Goal: Task Accomplishment & Management: Use online tool/utility

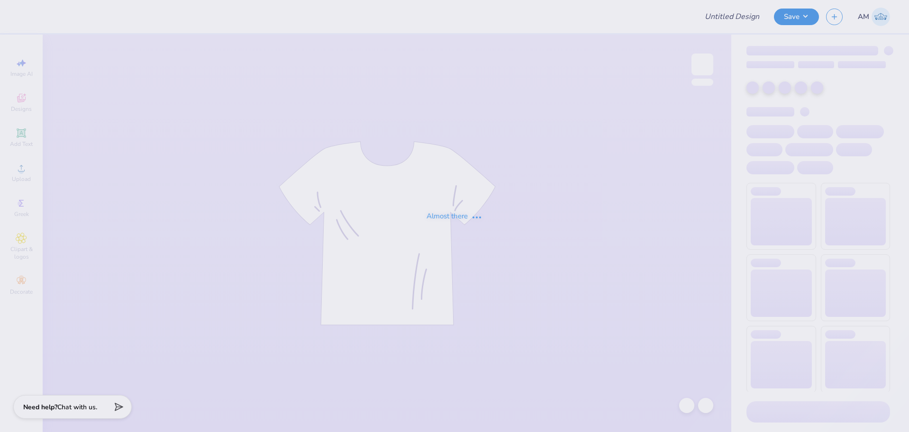
type input "University of Houston Proofs"
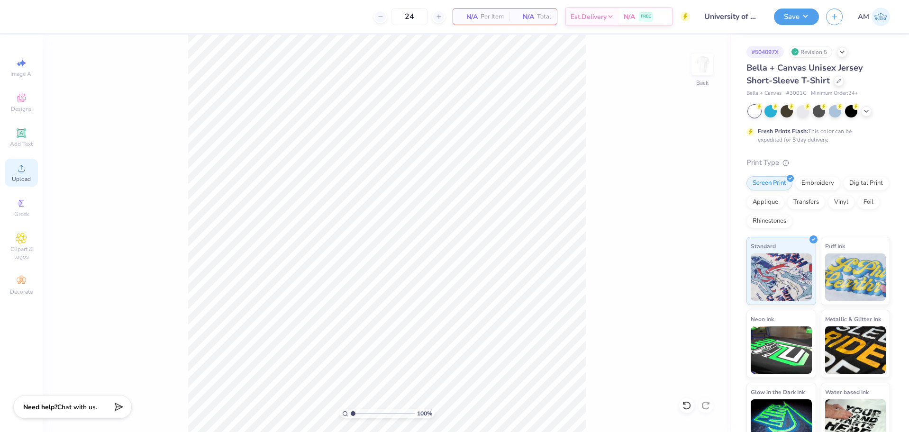
click at [22, 178] on span "Upload" at bounding box center [21, 179] width 19 height 8
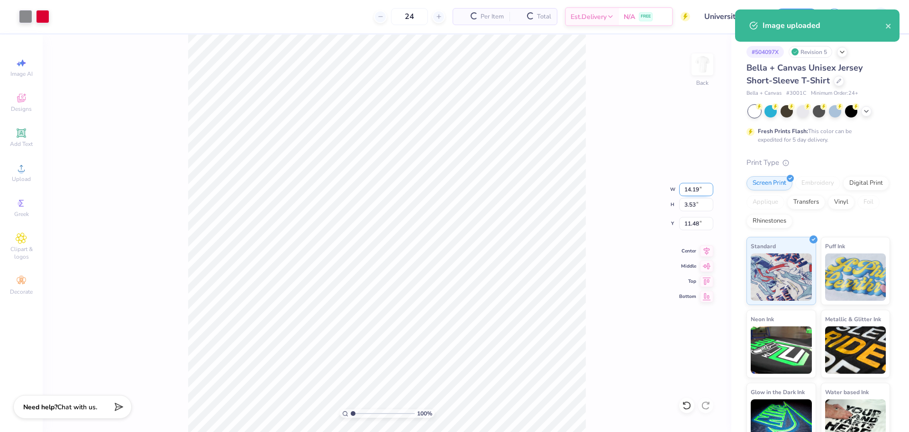
click at [688, 190] on input "14.19" at bounding box center [696, 189] width 34 height 13
type input "10.00"
type input "2.49"
click at [692, 223] on input "12.01" at bounding box center [696, 223] width 34 height 13
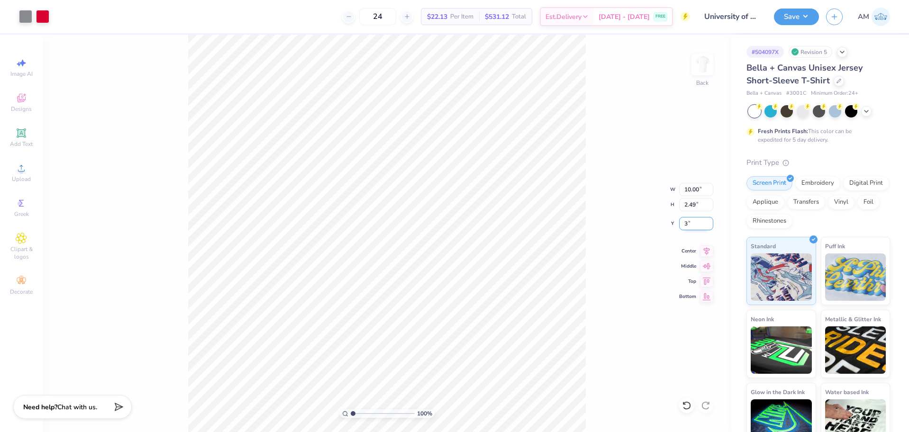
type input "3.00"
click at [23, 18] on div at bounding box center [25, 15] width 13 height 13
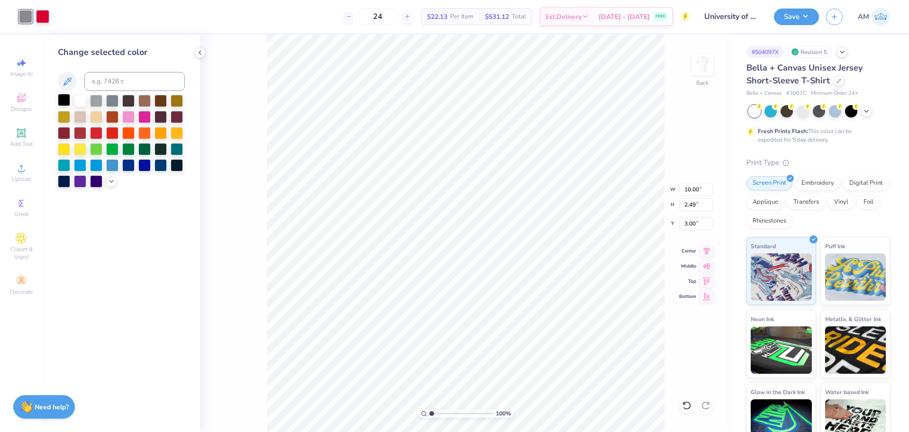
click at [62, 95] on div at bounding box center [64, 100] width 12 height 12
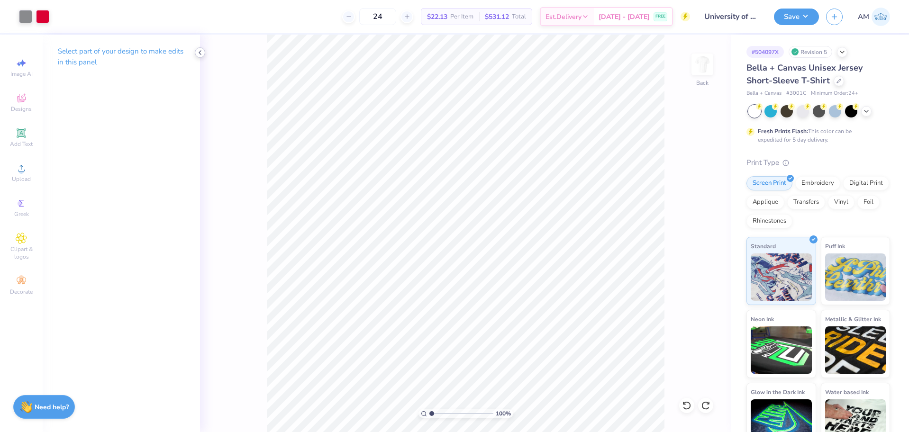
click at [202, 53] on icon at bounding box center [200, 53] width 8 height 8
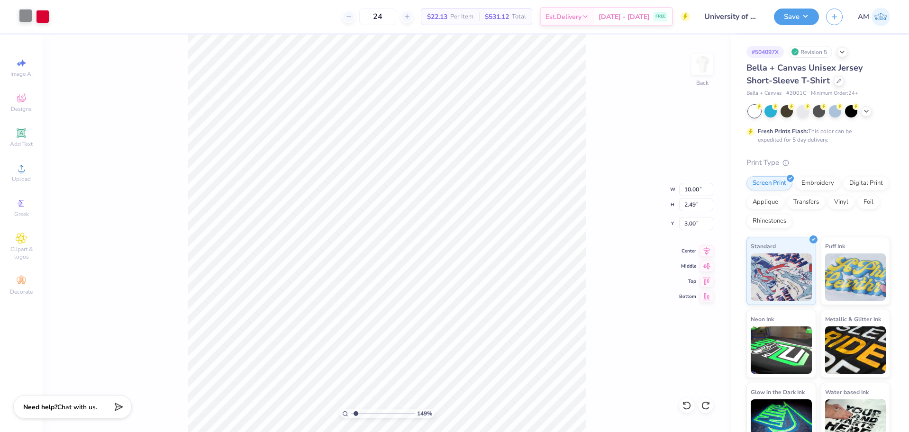
click at [22, 16] on div at bounding box center [25, 15] width 13 height 13
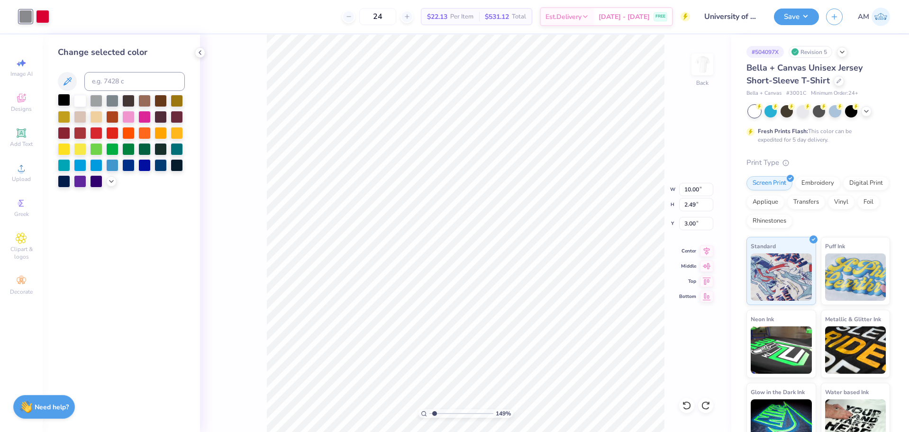
click at [60, 99] on div at bounding box center [64, 100] width 12 height 12
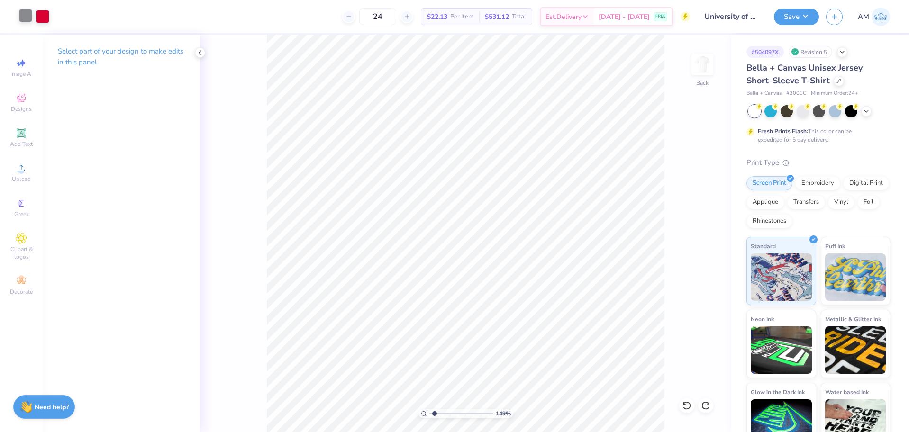
click at [19, 16] on div at bounding box center [25, 15] width 13 height 13
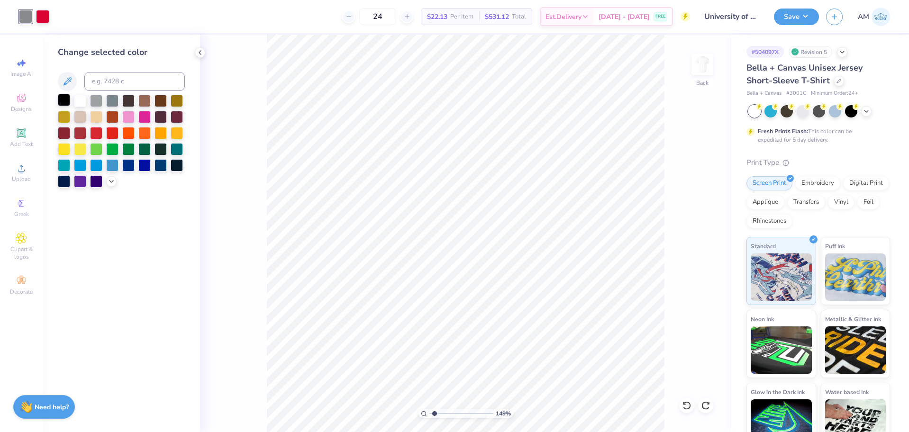
click at [64, 99] on div at bounding box center [64, 100] width 12 height 12
click at [200, 53] on icon at bounding box center [200, 53] width 8 height 8
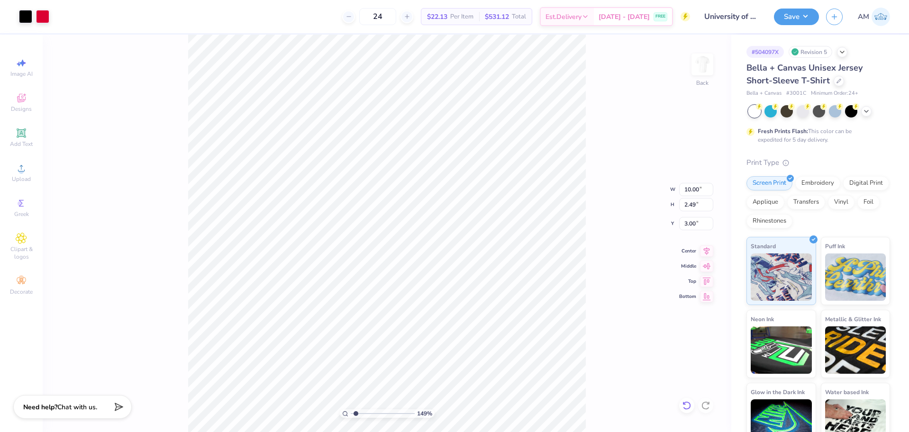
click at [691, 407] on icon at bounding box center [686, 405] width 9 height 9
type input "1.49212329151837"
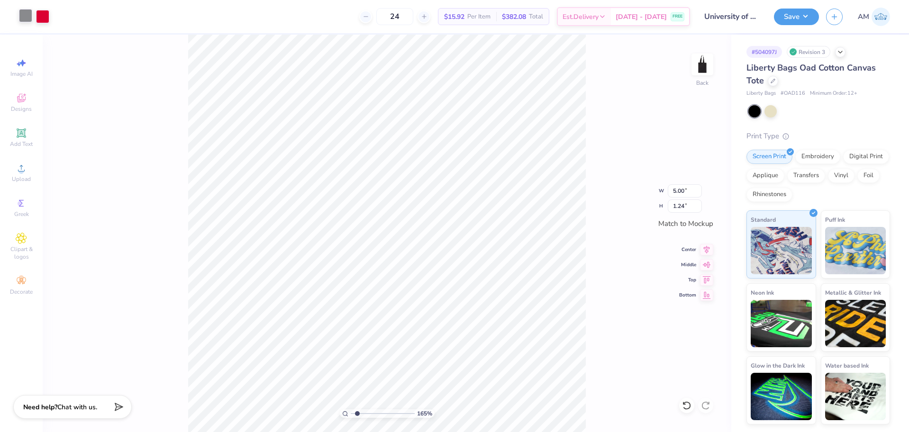
click at [21, 17] on div at bounding box center [25, 15] width 13 height 13
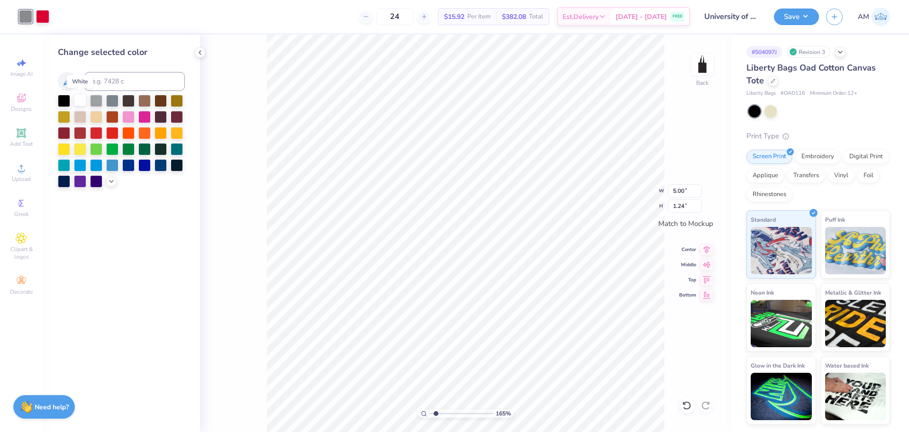
click at [76, 99] on div at bounding box center [80, 100] width 12 height 12
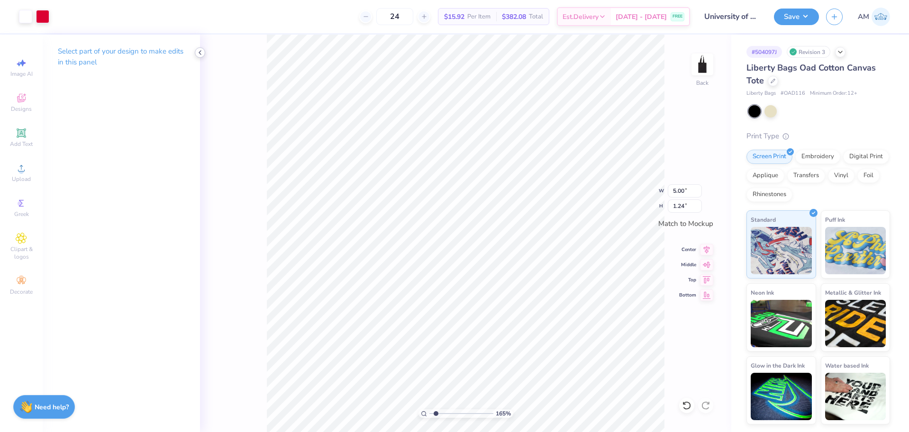
click at [199, 50] on icon at bounding box center [200, 53] width 8 height 8
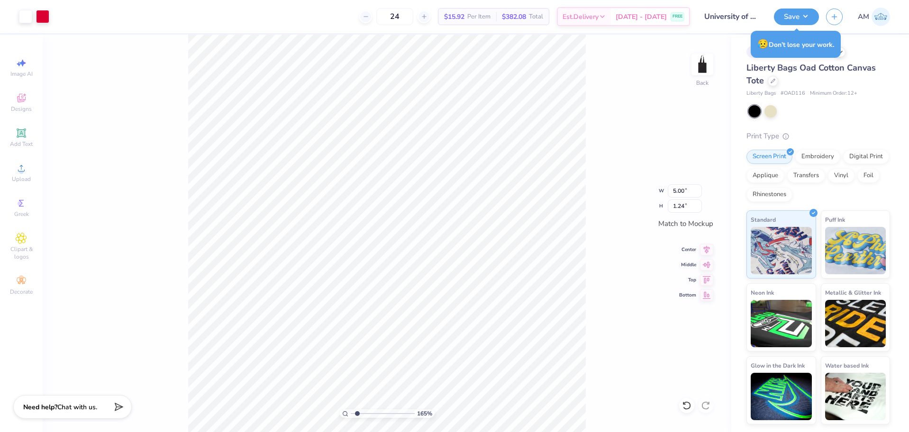
type input "1.64913377760655"
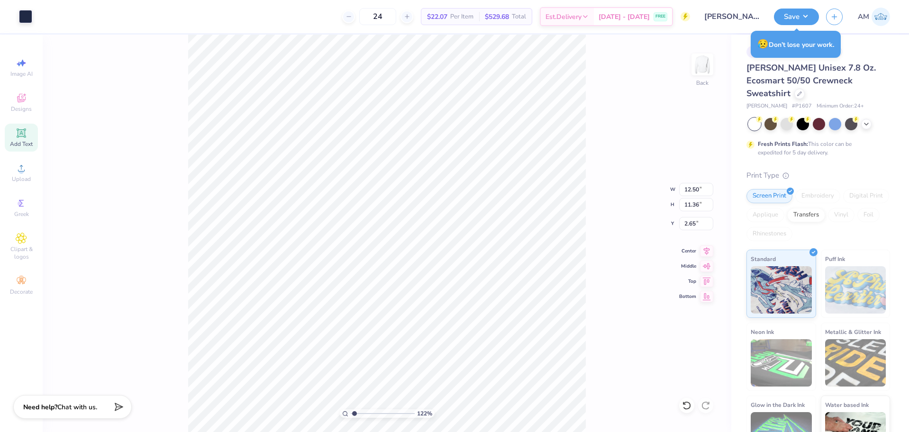
type input "1.22152498603933"
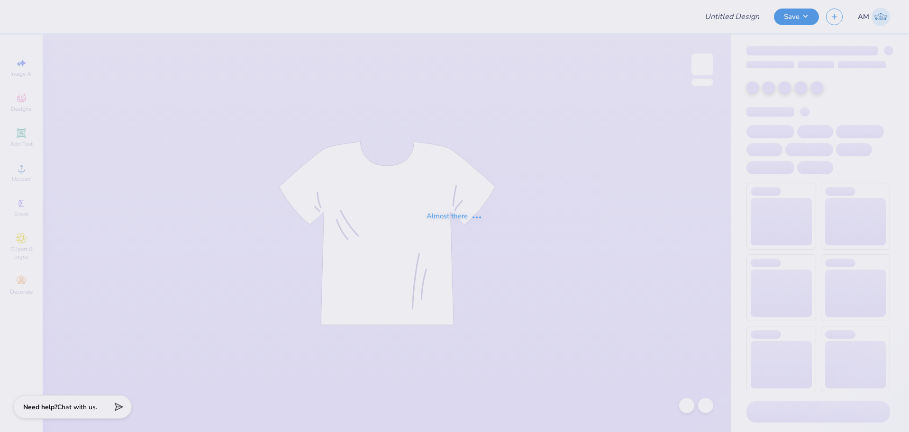
type input "University of Houston Proofs"
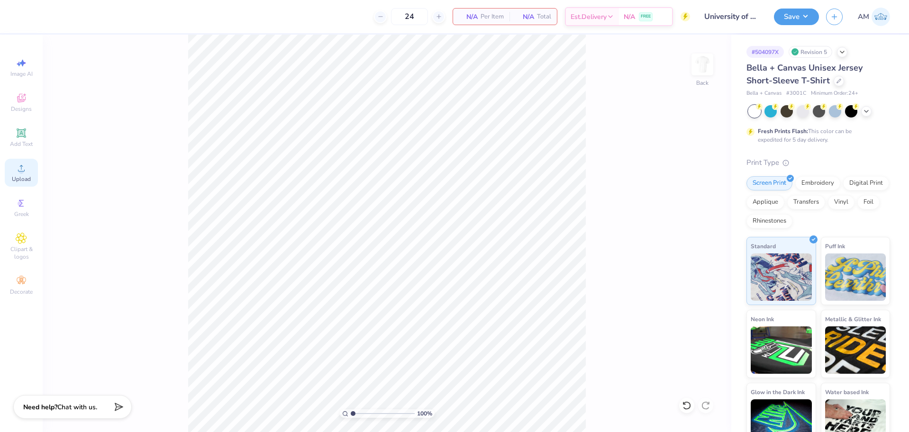
click at [28, 173] on div "Upload" at bounding box center [21, 173] width 33 height 28
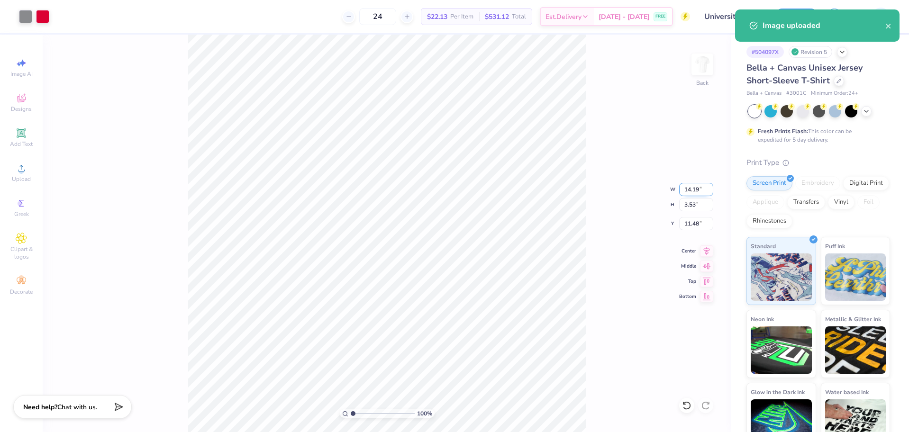
click at [689, 190] on input "14.19" at bounding box center [696, 189] width 34 height 13
type input "10.00"
type input "2.49"
click at [691, 222] on input "12.01" at bounding box center [696, 223] width 34 height 13
type input "3.00"
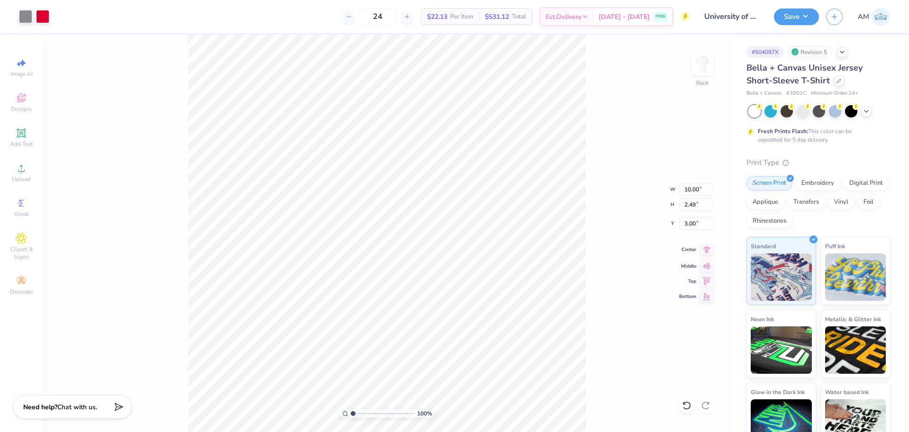
click at [705, 246] on icon at bounding box center [706, 249] width 13 height 11
type input "1.49212329151837"
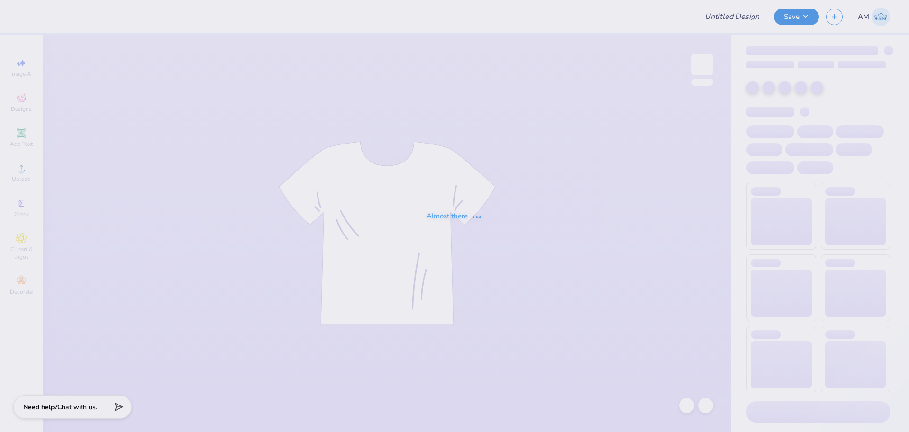
type input "University of Houston Proofs"
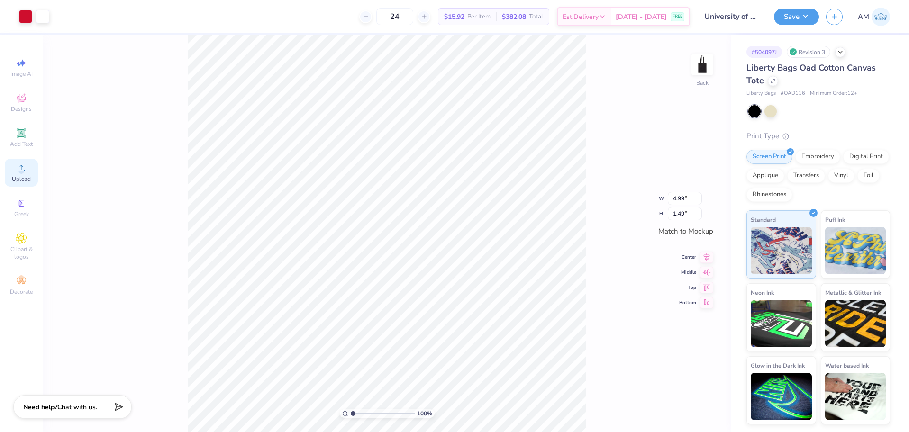
click at [30, 171] on div "Upload" at bounding box center [21, 173] width 33 height 28
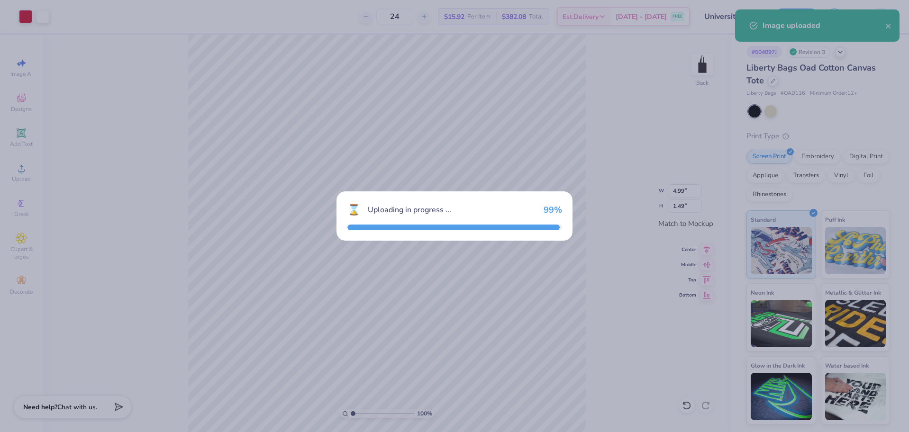
type input "1.24"
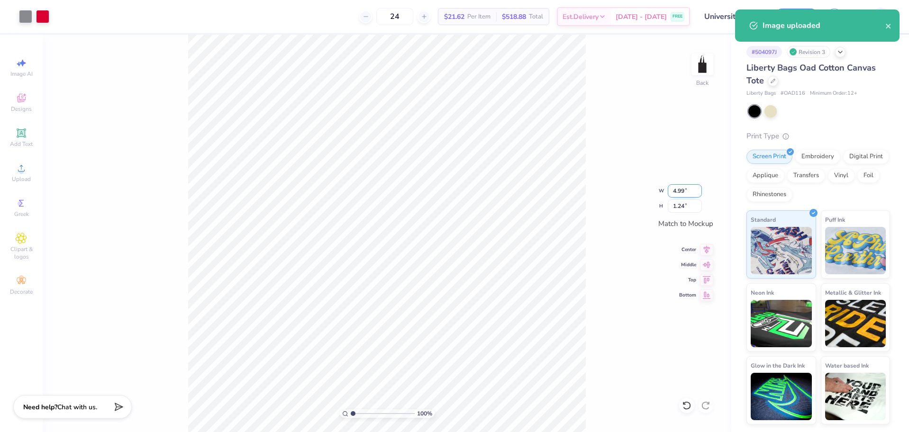
click at [680, 190] on input "4.99" at bounding box center [685, 190] width 34 height 13
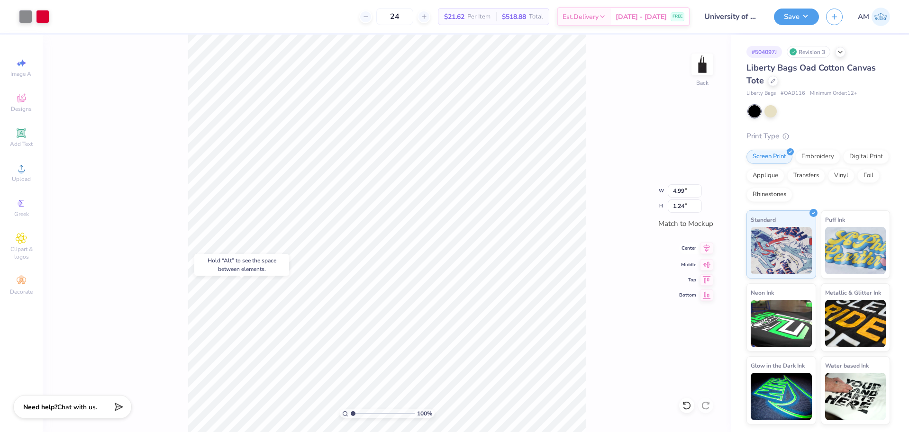
click at [700, 248] on icon at bounding box center [706, 248] width 13 height 11
type input "1.82266588284093"
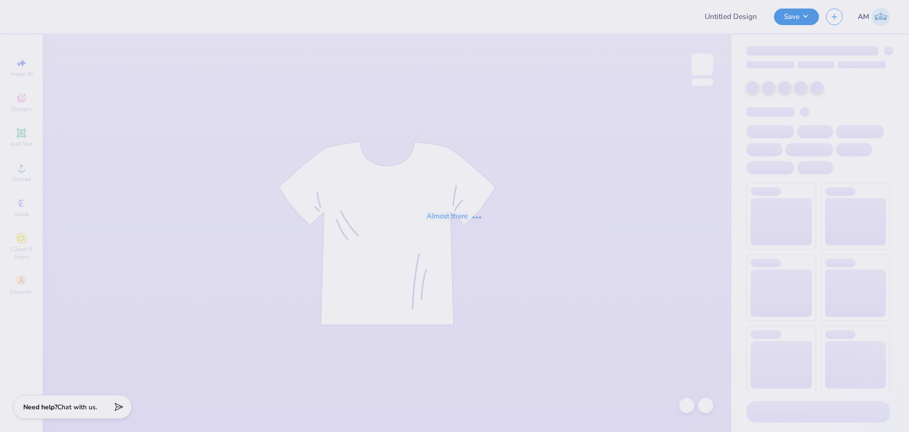
type input "Baylee Ward : Texas A&M University"
